Goal: Task Accomplishment & Management: Complete application form

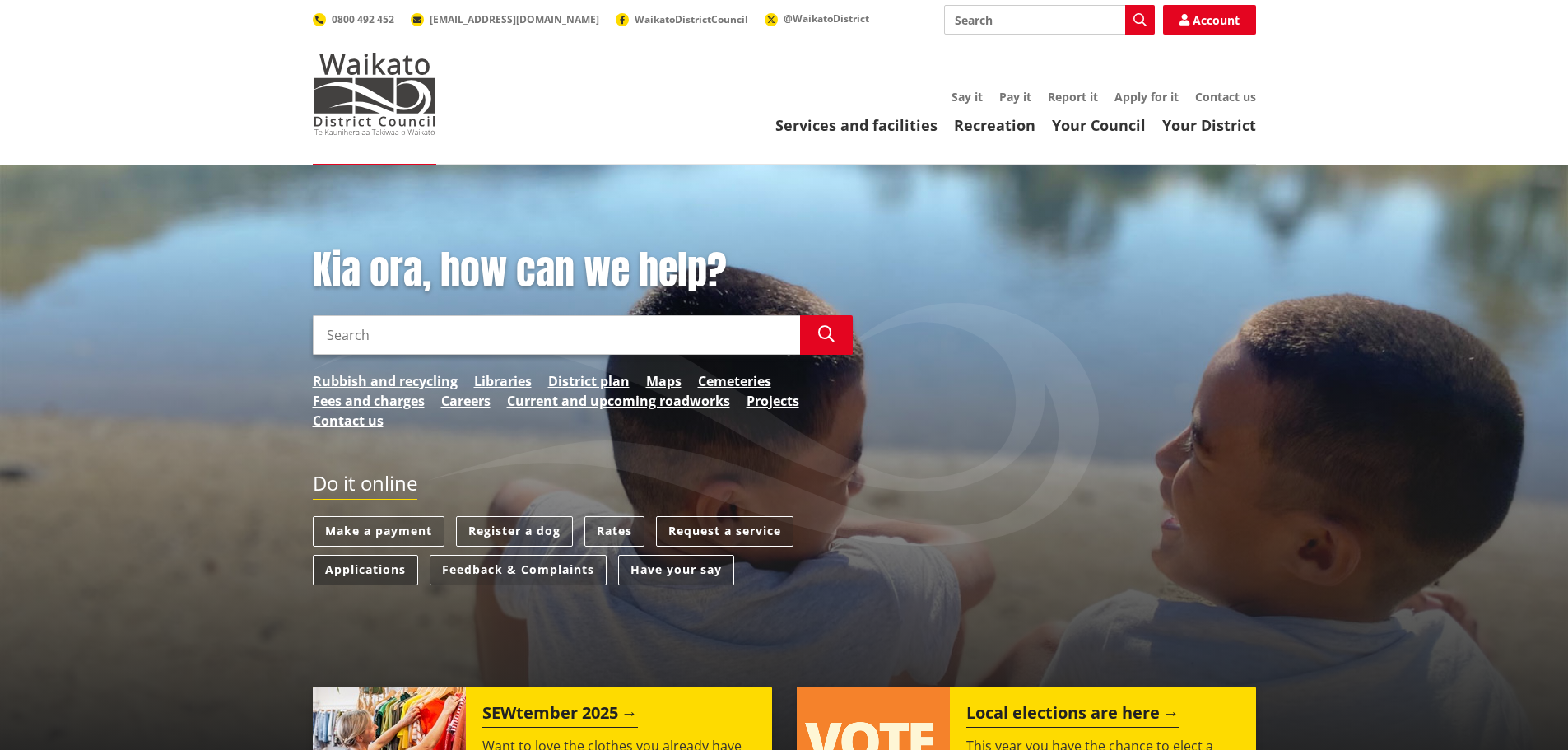
click at [370, 566] on link "Applications" at bounding box center [366, 570] width 106 height 31
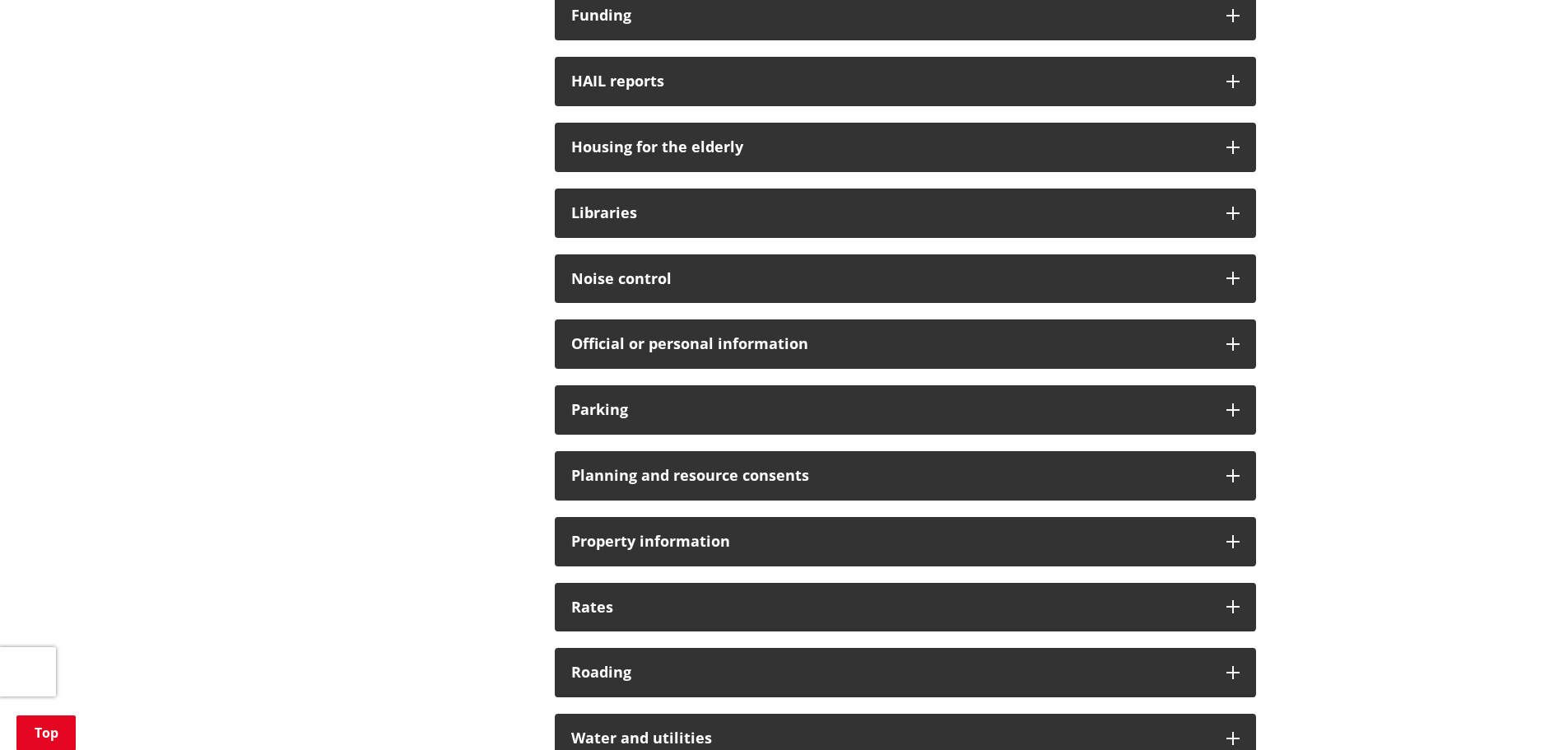
scroll to position [906, 0]
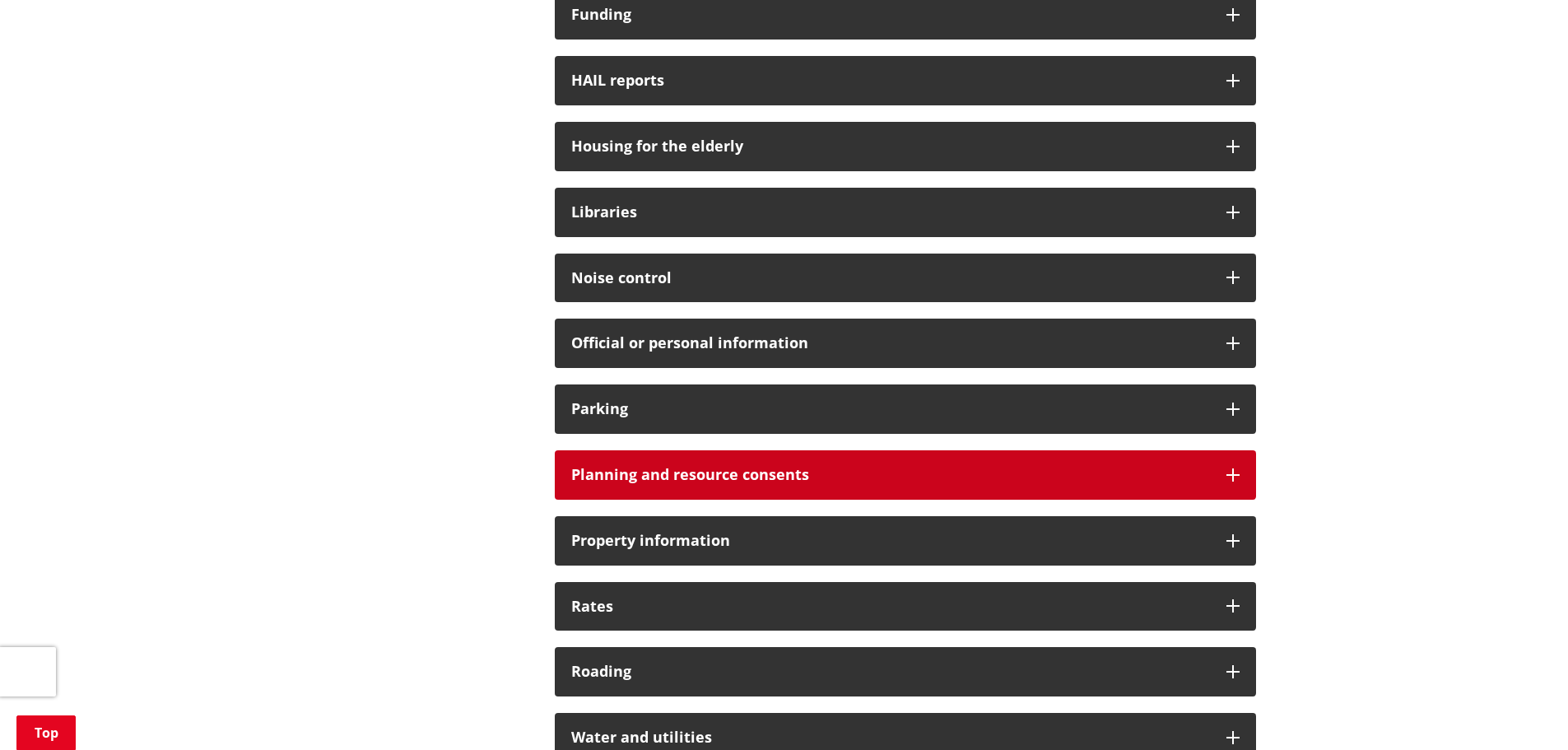
click at [667, 470] on h3 "Planning and resource consents" at bounding box center [891, 474] width 639 height 16
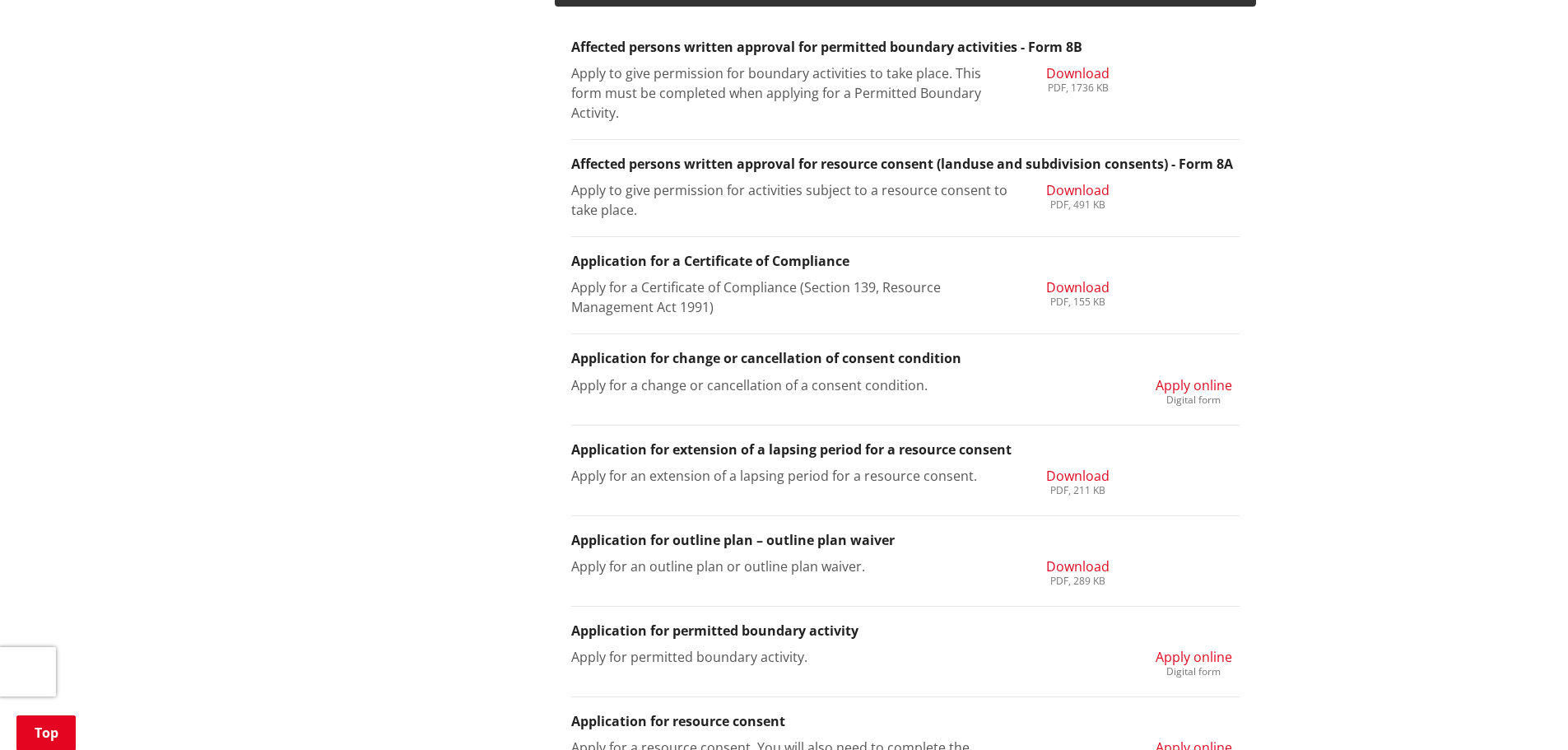
scroll to position [1399, 0]
click at [1195, 654] on span "Apply online" at bounding box center [1194, 655] width 77 height 18
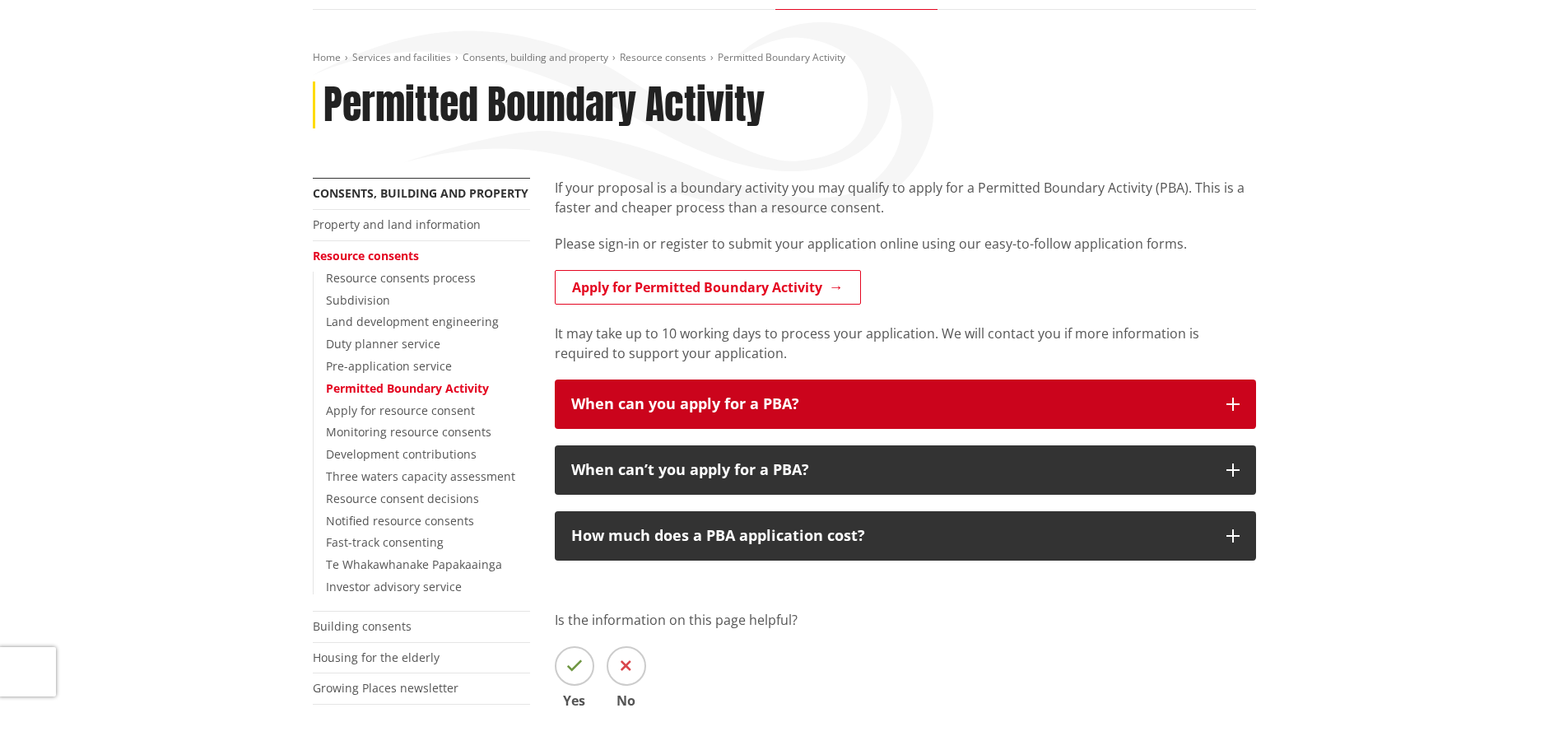
scroll to position [164, 0]
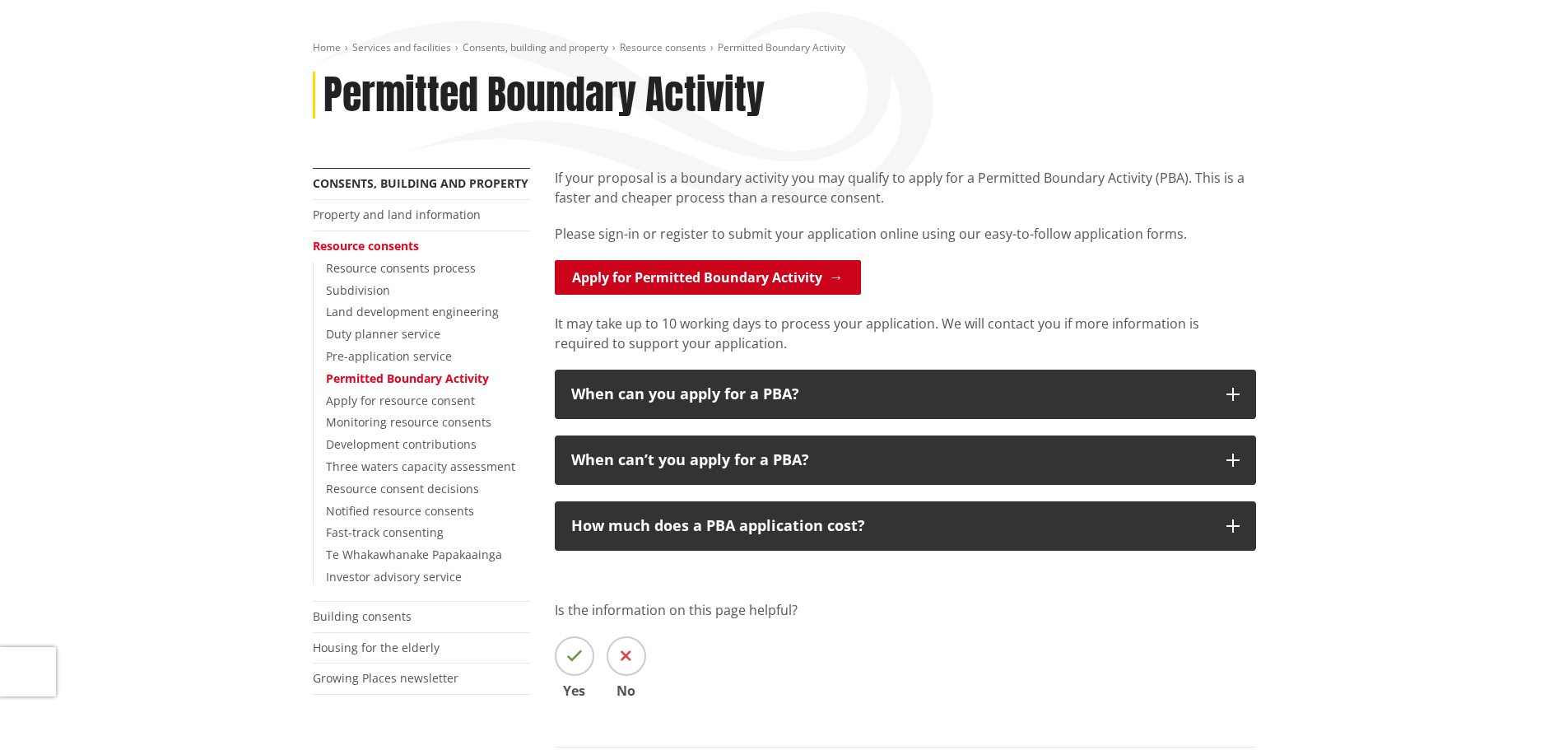
drag, startPoint x: 650, startPoint y: 273, endPoint x: 670, endPoint y: 282, distance: 21.9
click at [651, 273] on link "Apply for Permitted Boundary Activity" at bounding box center [708, 278] width 306 height 35
